Goal: Navigation & Orientation: Find specific page/section

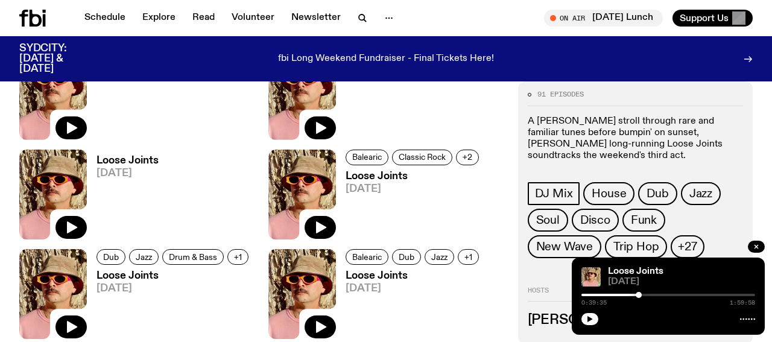
scroll to position [536, 0]
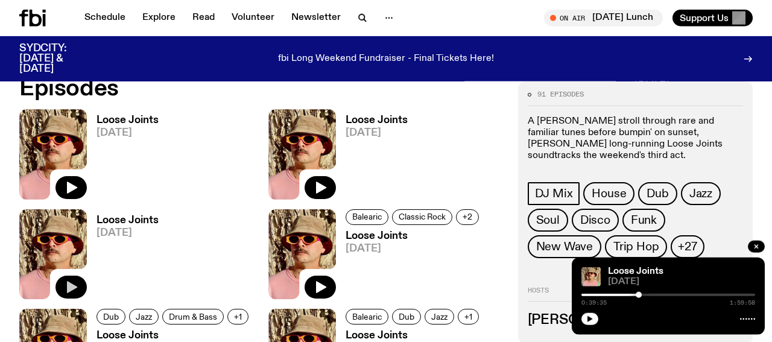
click at [64, 277] on button "button" at bounding box center [71, 287] width 31 height 23
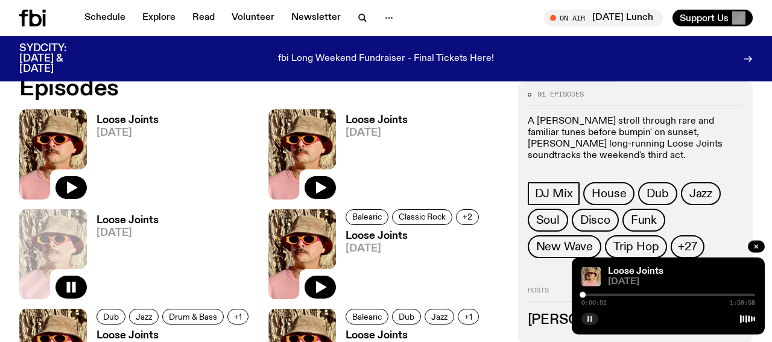
click at [591, 320] on rect "button" at bounding box center [592, 319] width 2 height 6
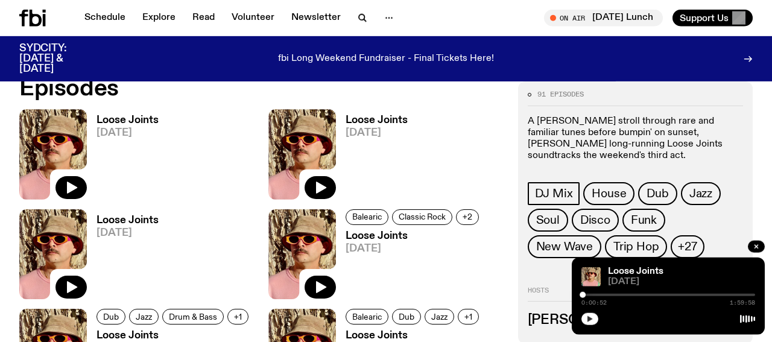
click at [589, 319] on icon "button" at bounding box center [590, 319] width 5 height 6
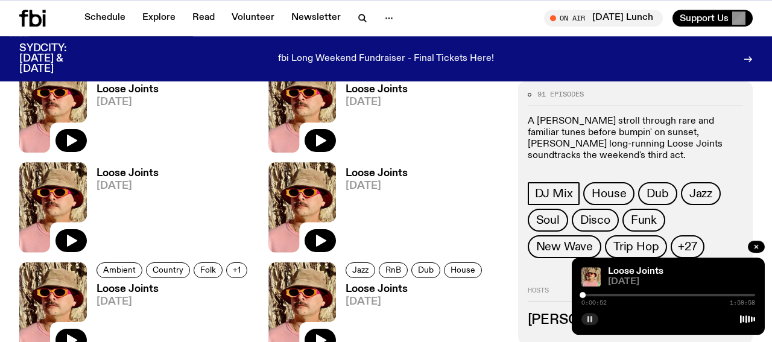
scroll to position [850, 0]
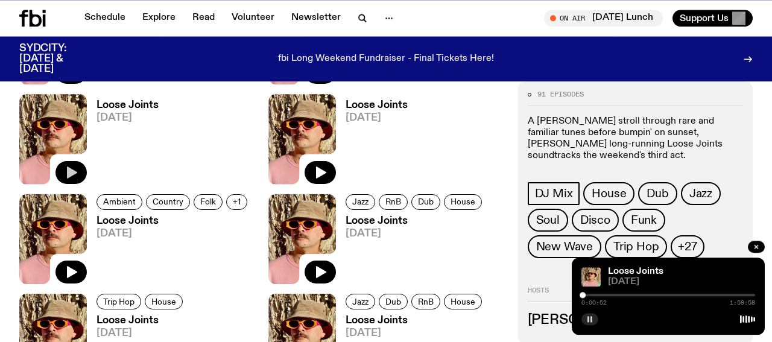
click at [66, 170] on icon "button" at bounding box center [71, 172] width 14 height 14
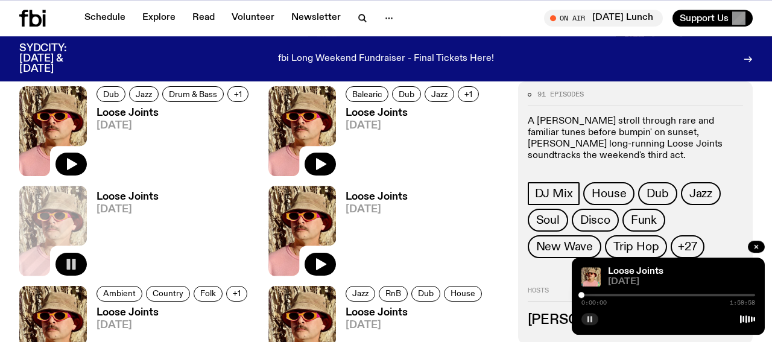
scroll to position [598, 0]
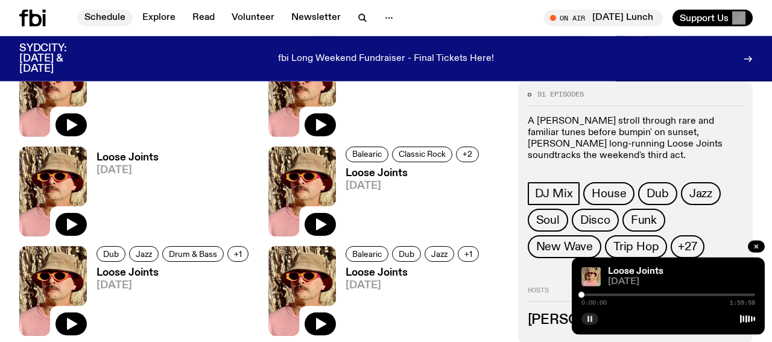
click at [111, 18] on link "Schedule" at bounding box center [105, 18] width 56 height 17
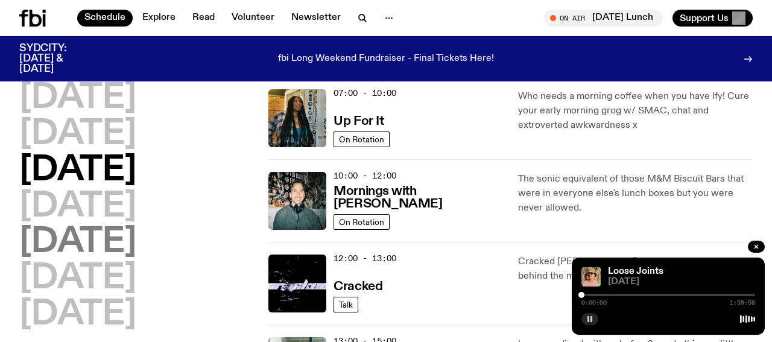
click at [76, 244] on h2 "[DATE]" at bounding box center [77, 243] width 117 height 34
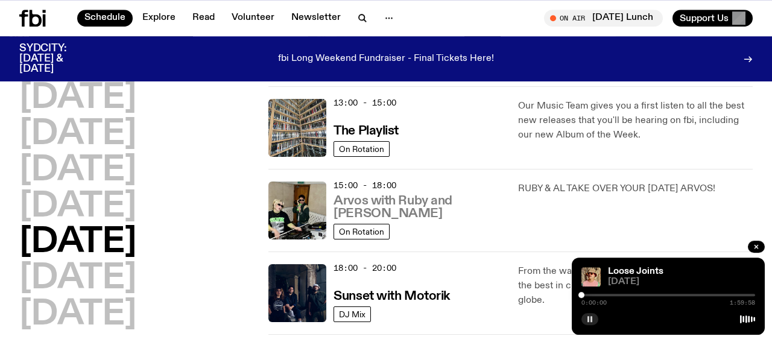
scroll to position [472, 0]
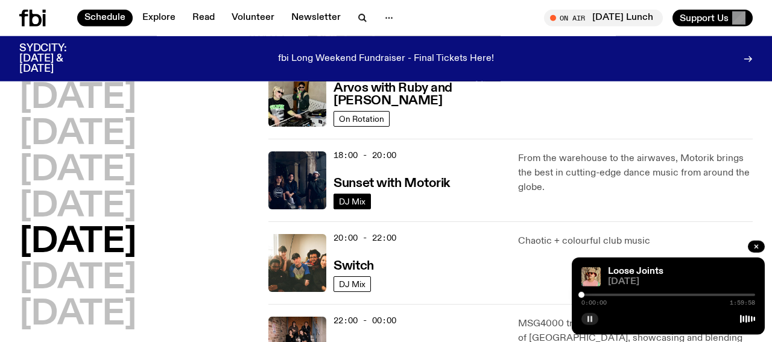
click at [359, 198] on span "DJ Mix" at bounding box center [352, 201] width 27 height 9
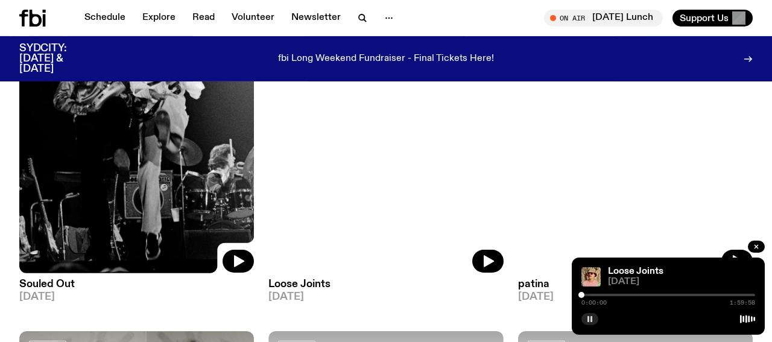
scroll to position [622, 0]
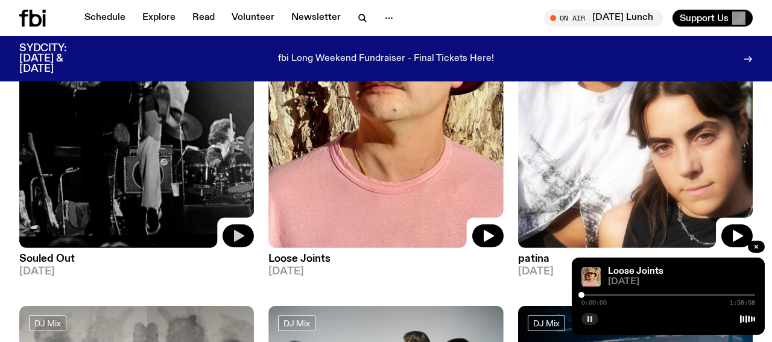
click at [244, 229] on button "button" at bounding box center [238, 235] width 31 height 23
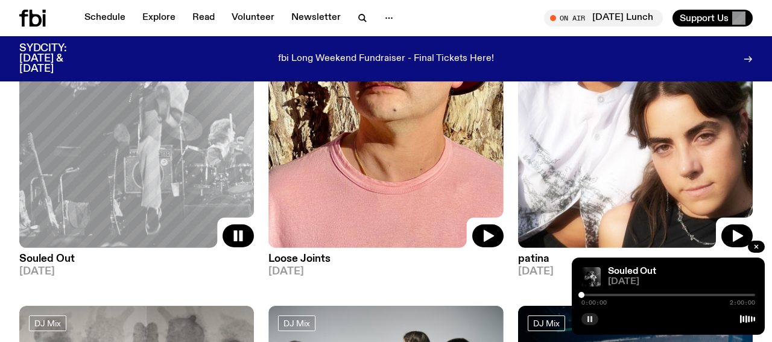
click at [589, 318] on rect "button" at bounding box center [589, 319] width 2 height 6
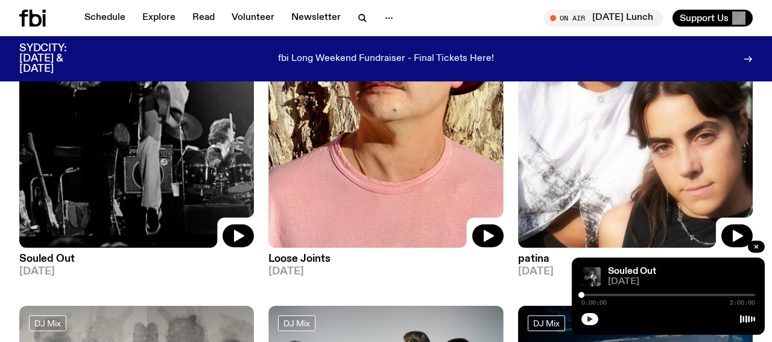
click at [589, 318] on icon "button" at bounding box center [590, 319] width 5 height 6
